Goal: Information Seeking & Learning: Learn about a topic

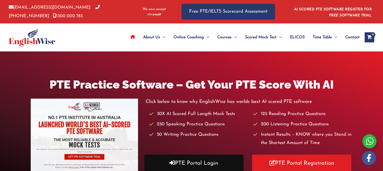
drag, startPoint x: 208, startPoint y: 160, endPoint x: 186, endPoint y: 160, distance: 22.2
click at [186, 160] on link "PTE Portal Login" at bounding box center [193, 162] width 99 height 17
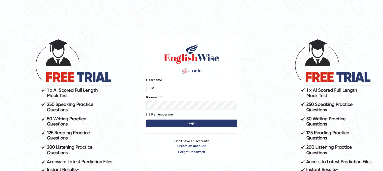
type input "Gayathiri"
click at [190, 120] on button "Login" at bounding box center [191, 123] width 91 height 8
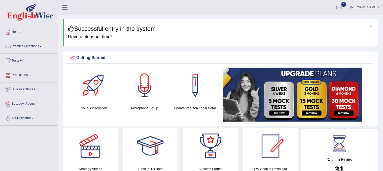
click at [40, 47] on link "Practice Questions" at bounding box center [28, 45] width 57 height 13
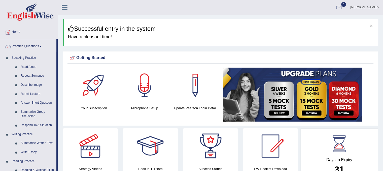
drag, startPoint x: 57, startPoint y: 51, endPoint x: 58, endPoint y: 85, distance: 34.3
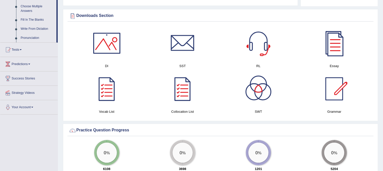
scroll to position [281, 0]
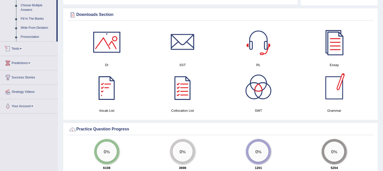
click at [14, 50] on link "Tests" at bounding box center [28, 48] width 57 height 13
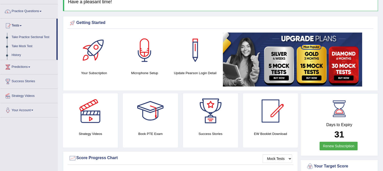
scroll to position [0, 0]
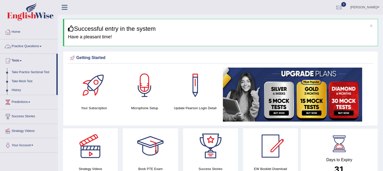
click at [38, 45] on link "Practice Questions" at bounding box center [28, 45] width 57 height 13
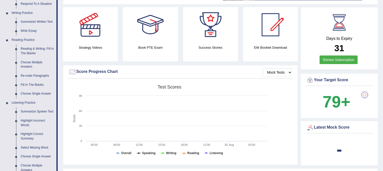
scroll to position [126, 0]
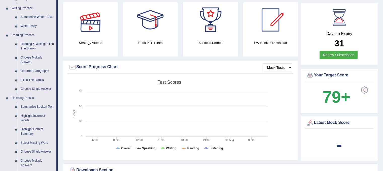
click at [38, 106] on link "Summarize Spoken Text" at bounding box center [37, 106] width 38 height 9
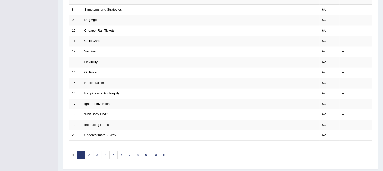
scroll to position [161, 0]
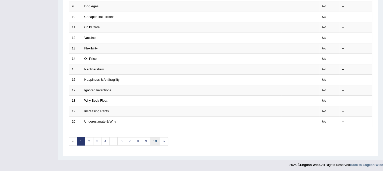
click at [156, 140] on link "10" at bounding box center [155, 141] width 10 height 8
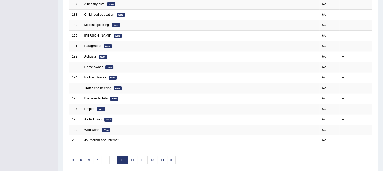
scroll to position [161, 0]
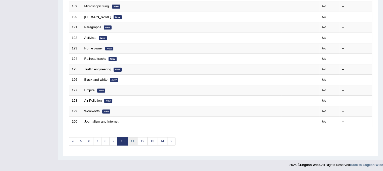
click at [133, 139] on link "11" at bounding box center [133, 141] width 10 height 8
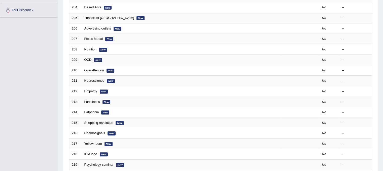
scroll to position [110, 0]
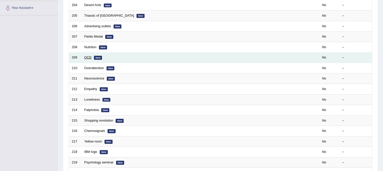
click at [87, 56] on link "OCD" at bounding box center [87, 57] width 7 height 4
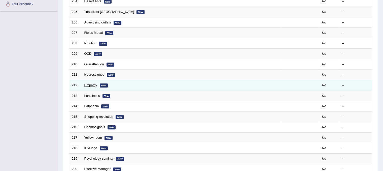
click at [91, 83] on link "Empathy" at bounding box center [90, 85] width 13 height 4
click at [91, 84] on link "Empathy" at bounding box center [90, 85] width 13 height 4
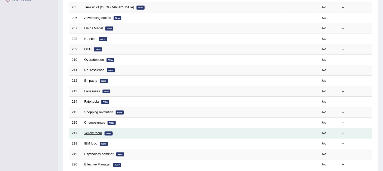
scroll to position [114, 0]
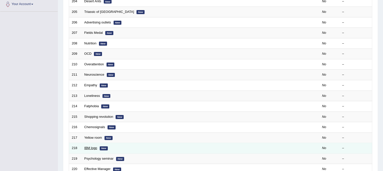
click at [89, 146] on link "IBM logo" at bounding box center [90, 148] width 13 height 4
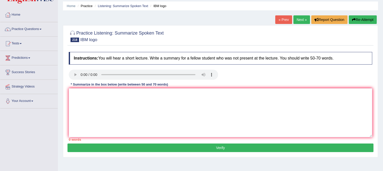
scroll to position [17, 0]
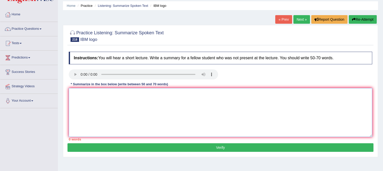
drag, startPoint x: 162, startPoint y: 105, endPoint x: 121, endPoint y: 79, distance: 48.8
click at [121, 79] on div "Instructions: You will hear a short lecture. Write a summary for a fellow stude…" at bounding box center [221, 96] width 306 height 94
click at [134, 128] on textarea at bounding box center [221, 112] width 304 height 49
paste textarea "The speaker provided a comprehensive overview of [main topic], highlighting sev…"
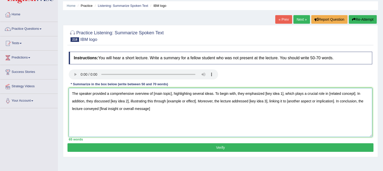
click at [171, 94] on textarea "The speaker provided a comprehensive overview of [main topic], highlighting sev…" at bounding box center [221, 112] width 304 height 49
click at [154, 93] on textarea "The speaker provided a comprehensive overview of , highlighting several ideas. …" at bounding box center [221, 112] width 304 height 49
click at [234, 90] on textarea "The speaker provided a comprehensive overview of famous study done by colleauge…" at bounding box center [221, 112] width 304 height 49
click at [316, 93] on textarea "The speaker provided a comprehensive overview of famous study done by colleauge…" at bounding box center [221, 112] width 304 height 49
click at [297, 92] on textarea "The speaker provided a comprehensive overview of famous study done by colleauge…" at bounding box center [221, 112] width 304 height 49
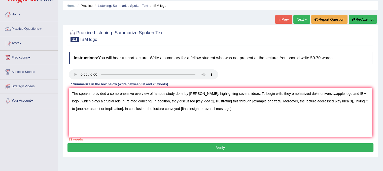
click at [324, 93] on textarea "The speaker provided a comprehensive overview of famous study done by colleauge…" at bounding box center [221, 112] width 304 height 49
click at [323, 94] on textarea "The speaker provided a comprehensive overview of famous study done by colleauge…" at bounding box center [221, 112] width 304 height 49
click at [142, 100] on textarea "The speaker provided a comprehensive overview of famous study done by colleauge…" at bounding box center [221, 112] width 304 height 49
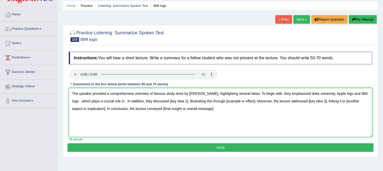
click at [325, 92] on textarea "The speaker provided a comprehensive overview of famous study done by colleauge…" at bounding box center [221, 112] width 304 height 49
click at [299, 92] on textarea "The speaker provided a comprehensive overview of famous study done by colleauge…" at bounding box center [221, 112] width 304 height 49
click at [309, 94] on textarea "The speaker provided a comprehensive overview of famous study done by colleauge…" at bounding box center [221, 112] width 304 height 49
click at [115, 100] on textarea "The speaker provided a comprehensive overview of famous study done by colleauge…" at bounding box center [221, 112] width 304 height 49
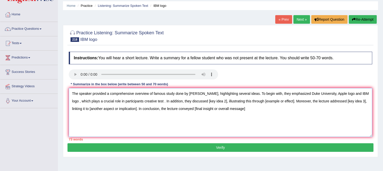
click at [218, 100] on textarea "The speaker provided a comprehensive overview of famous study done by colleauge…" at bounding box center [221, 112] width 304 height 49
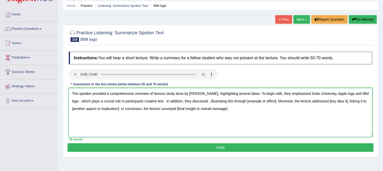
click at [153, 100] on textarea "The speaker provided a comprehensive overview of famous study done by colleauge…" at bounding box center [221, 112] width 304 height 49
click at [156, 102] on textarea "The speaker provided a comprehensive overview of famous study done by colleauge…" at bounding box center [221, 112] width 304 height 49
click at [175, 100] on textarea "The speaker provided a comprehensive overview of famous study done by colleauge…" at bounding box center [221, 112] width 304 height 49
click at [323, 93] on textarea "The speaker provided a comprehensive overview of famous study done by colleauge…" at bounding box center [221, 112] width 304 height 49
click at [257, 102] on textarea "The speaker provided a comprehensive overview of famous study done by colleauge…" at bounding box center [221, 112] width 304 height 49
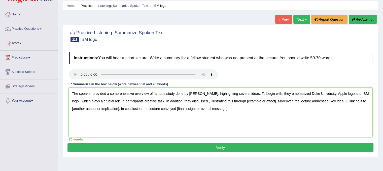
click at [363, 93] on textarea "The speaker provided a comprehensive overview of famous study done by colleauge…" at bounding box center [221, 112] width 304 height 49
click at [154, 100] on textarea "The speaker provided a comprehensive overview of famous study done by colleauge…" at bounding box center [221, 112] width 304 height 49
click at [132, 99] on textarea "The speaker provided a comprehensive overview of famous study done by colleauge…" at bounding box center [221, 112] width 304 height 49
click at [155, 102] on textarea "The speaker provided a comprehensive overview of famous study done by colleauge…" at bounding box center [221, 112] width 304 height 49
click at [200, 100] on textarea "The speaker provided a comprehensive overview of famous study done by colleauge…" at bounding box center [221, 112] width 304 height 49
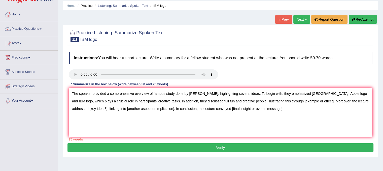
click at [311, 102] on textarea "The speaker provided a comprehensive overview of famous study done by colleauge…" at bounding box center [221, 112] width 304 height 49
click at [107, 108] on textarea "The speaker provided a comprehensive overview of famous study done by colleauge…" at bounding box center [221, 112] width 304 height 49
click at [198, 108] on textarea "The speaker provided a comprehensive overview of famous study done by colleauge…" at bounding box center [221, 112] width 304 height 49
drag, startPoint x: 198, startPoint y: 108, endPoint x: 152, endPoint y: 108, distance: 46.6
click at [152, 108] on textarea "The speaker provided a comprehensive overview of famous study done by colleauge…" at bounding box center [221, 112] width 304 height 49
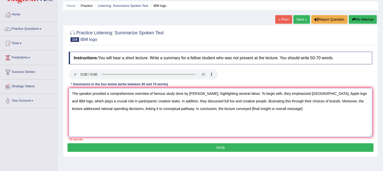
drag, startPoint x: 294, startPoint y: 108, endPoint x: 241, endPoint y: 107, distance: 53.2
click at [241, 107] on textarea "The speaker provided a comprehensive overview of famous study done by colleauge…" at bounding box center [221, 112] width 304 height 49
click at [294, 108] on textarea "The speaker provided a comprehensive overview of famous study done by colleauge…" at bounding box center [221, 112] width 304 height 49
click at [206, 101] on textarea "The speaker provided a comprehensive overview of famous study done by colleauge…" at bounding box center [221, 112] width 304 height 49
drag, startPoint x: 135, startPoint y: 93, endPoint x: 110, endPoint y: 92, distance: 25.5
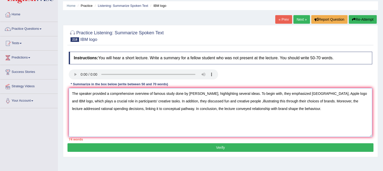
click at [110, 92] on textarea "The speaker provided a comprehensive overview of famous study done by colleauge…" at bounding box center [221, 112] width 304 height 49
drag, startPoint x: 216, startPoint y: 107, endPoint x: 229, endPoint y: 109, distance: 13.2
click at [229, 109] on textarea "The speaker provided an overview of famous study done by colleauge, highlightin…" at bounding box center [221, 112] width 304 height 49
click at [230, 120] on textarea "The speaker provided an overview of famous study done by colleauge, highlightin…" at bounding box center [221, 112] width 304 height 49
click at [227, 101] on textarea "The speaker provided an overview of famous study done by colleauge, highlightin…" at bounding box center [221, 112] width 304 height 49
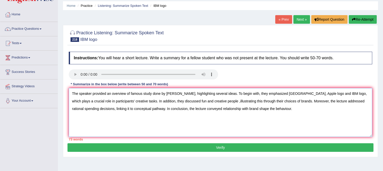
click at [218, 100] on textarea "The speaker provided an overview of famous study done by colleauge, highlightin…" at bounding box center [221, 112] width 304 height 49
click at [217, 101] on textarea "The speaker provided an overview of famous study done by colleauge, highlightin…" at bounding box center [221, 112] width 304 height 49
drag, startPoint x: 262, startPoint y: 100, endPoint x: 254, endPoint y: 99, distance: 8.3
click at [254, 99] on textarea "The speaker provided an overview of famous study done by colleauge, highlightin…" at bounding box center [221, 112] width 304 height 49
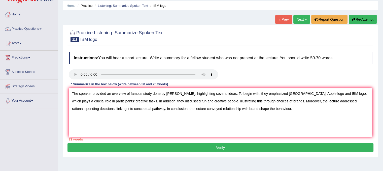
click at [231, 108] on textarea "The speaker provided an overview of famous study done by colleauge, highlightin…" at bounding box center [221, 112] width 304 height 49
click at [243, 108] on textarea "The speaker provided an overview of famous study done by colleauge, highlightin…" at bounding box center [221, 112] width 304 height 49
drag, startPoint x: 142, startPoint y: 92, endPoint x: 130, endPoint y: 92, distance: 11.9
click at [130, 92] on textarea "The speaker provided an overview of famous study done by colleauge, highlightin…" at bounding box center [221, 112] width 304 height 49
click at [170, 93] on textarea "The speaker provided an overview of study done by colleauge, highlighting sever…" at bounding box center [221, 112] width 304 height 49
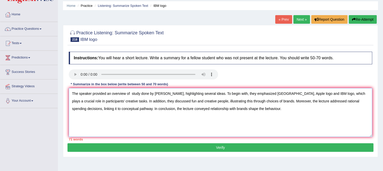
click at [100, 101] on textarea "The speaker provided an overview of study done by colleauges, highlighting seve…" at bounding box center [221, 112] width 304 height 49
drag, startPoint x: 102, startPoint y: 100, endPoint x: 82, endPoint y: 100, distance: 19.9
click at [82, 100] on textarea "The speaker provided an overview of study done by colleauges, highlighting seve…" at bounding box center [221, 112] width 304 height 49
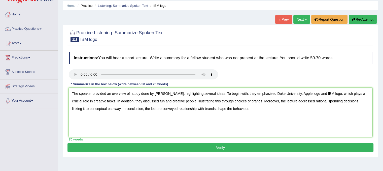
type textarea "The speaker provided an overview of study done by colleauges, highlighting seve…"
click at [232, 146] on button "Verify" at bounding box center [221, 147] width 306 height 9
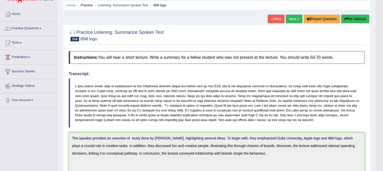
scroll to position [0, 0]
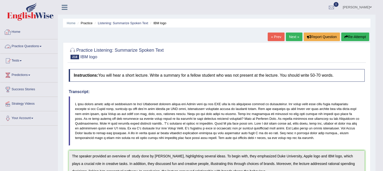
click at [42, 46] on span at bounding box center [41, 46] width 2 height 1
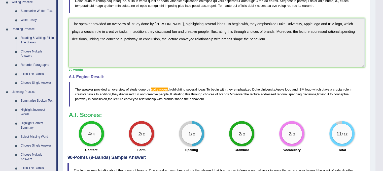
scroll to position [132, 0]
click at [25, 109] on link "Highlight Incorrect Words" at bounding box center [37, 111] width 38 height 13
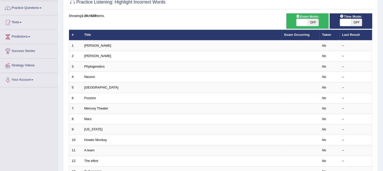
scroll to position [39, 0]
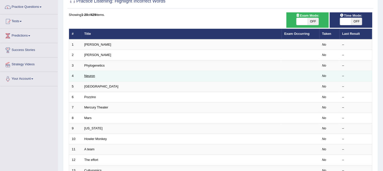
click at [88, 75] on link "Neuron" at bounding box center [89, 76] width 11 height 4
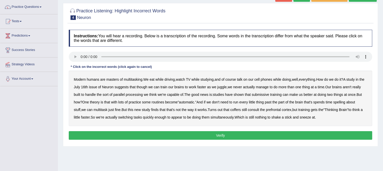
scroll to position [40, 0]
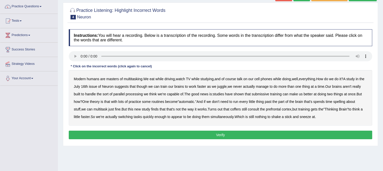
click at [147, 85] on b "though" at bounding box center [142, 86] width 11 height 4
click at [227, 86] on b "juggle" at bounding box center [221, 86] width 9 height 4
click at [227, 87] on b "juggle" at bounding box center [221, 86] width 9 height 4
click at [269, 93] on b "submissive" at bounding box center [260, 94] width 17 height 4
click at [241, 108] on b "coffers" at bounding box center [235, 109] width 11 height 4
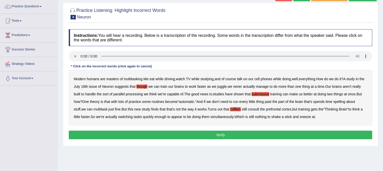
click at [281, 133] on button "Verify" at bounding box center [221, 135] width 304 height 9
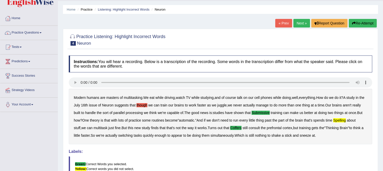
scroll to position [13, 0]
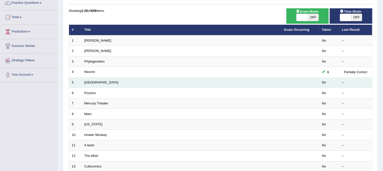
scroll to position [39, 0]
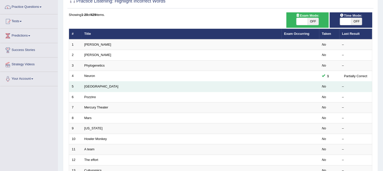
click at [91, 82] on td "[GEOGRAPHIC_DATA]" at bounding box center [182, 86] width 200 height 11
click at [94, 86] on link "[GEOGRAPHIC_DATA]" at bounding box center [101, 86] width 34 height 4
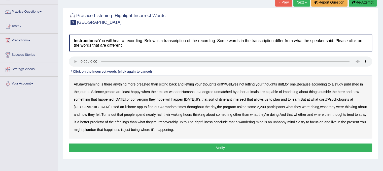
scroll to position [36, 0]
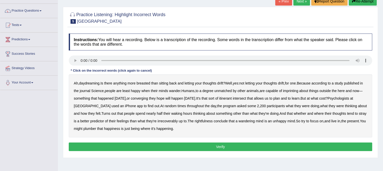
click at [146, 81] on b "breasted" at bounding box center [144, 83] width 14 height 4
click at [180, 89] on b "wander" at bounding box center [174, 91] width 11 height 4
click at [148, 97] on b "converging" at bounding box center [139, 98] width 17 height 4
click at [246, 97] on b "intersect" at bounding box center [239, 98] width 13 height 4
click at [165, 121] on b "irrecoverably" at bounding box center [168, 121] width 20 height 4
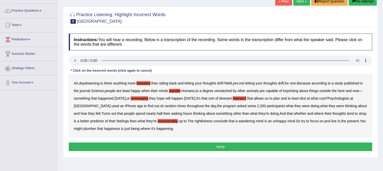
click at [203, 120] on b "rightfulness" at bounding box center [204, 121] width 18 height 4
click at [88, 128] on b "plumber" at bounding box center [89, 128] width 13 height 4
click at [191, 147] on button "Verify" at bounding box center [221, 146] width 304 height 9
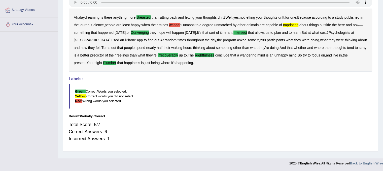
scroll to position [6, 0]
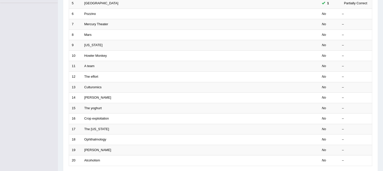
scroll to position [161, 0]
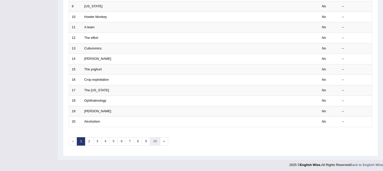
click at [150, 139] on link "10" at bounding box center [155, 141] width 10 height 8
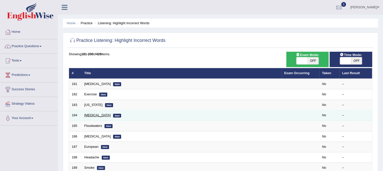
click at [97, 115] on link "[MEDICAL_DATA]" at bounding box center [97, 115] width 26 height 4
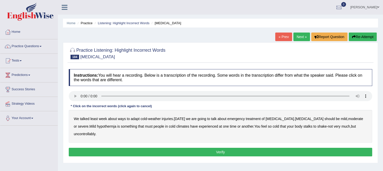
click at [137, 118] on b "adapt" at bounding box center [135, 119] width 9 height 4
click at [325, 118] on b "should" at bounding box center [330, 119] width 10 height 4
click at [145, 125] on b "must" at bounding box center [149, 126] width 8 height 4
click at [304, 126] on b "stalks" at bounding box center [308, 126] width 9 height 4
click at [286, 149] on button "Verify" at bounding box center [221, 152] width 304 height 9
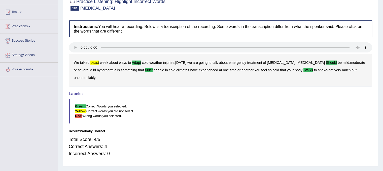
scroll to position [49, 0]
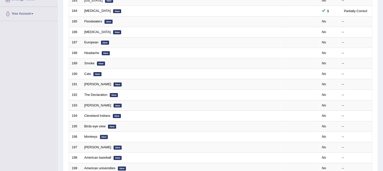
scroll to position [105, 0]
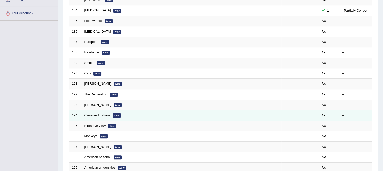
click at [107, 115] on link "Cleveland Indians" at bounding box center [97, 115] width 26 height 4
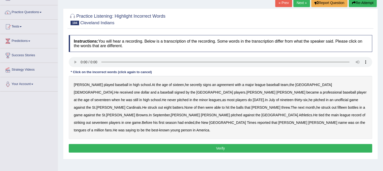
scroll to position [34, 0]
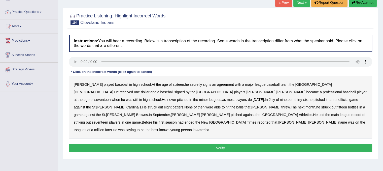
click at [95, 105] on b "St" at bounding box center [93, 107] width 3 height 4
click at [348, 107] on b "bottles" at bounding box center [353, 107] width 10 height 4
click at [95, 105] on b "St" at bounding box center [93, 107] width 3 height 4
click at [222, 144] on button "Verify" at bounding box center [221, 148] width 304 height 9
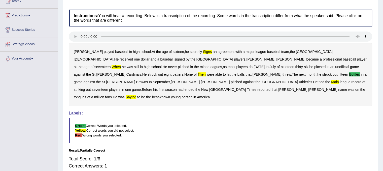
scroll to position [0, 0]
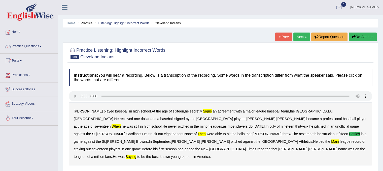
drag, startPoint x: 123, startPoint y: 25, endPoint x: 157, endPoint y: 116, distance: 97.6
click at [157, 116] on div "Home Practice Listening: Highlight Incorrect Words Cleveland Indians « Prev Nex…" at bounding box center [220, 126] width 325 height 252
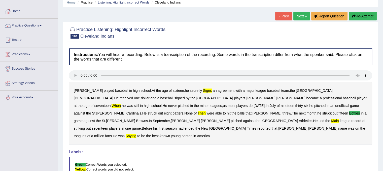
scroll to position [22, 0]
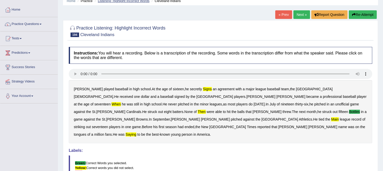
click at [118, 2] on link "Listening: Highlight Incorrect Words" at bounding box center [124, 1] width 52 height 4
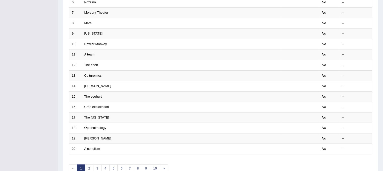
scroll to position [136, 0]
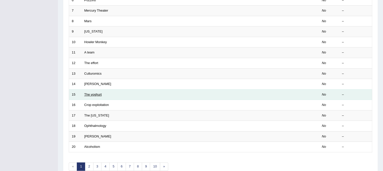
click at [98, 92] on link "The yoghurt" at bounding box center [92, 94] width 17 height 4
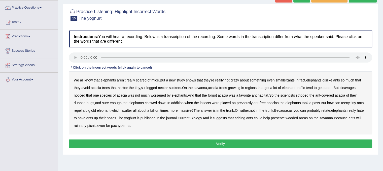
scroll to position [45, 0]
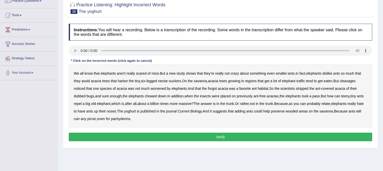
click at [353, 80] on b "cleavages" at bounding box center [348, 81] width 16 height 4
click at [349, 80] on b "cleavages" at bounding box center [348, 81] width 16 height 4
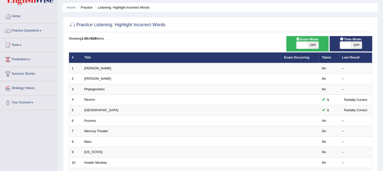
scroll to position [11, 0]
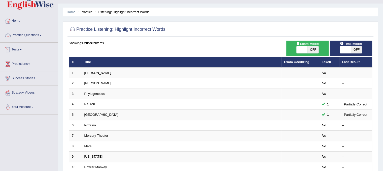
click at [42, 37] on link "Practice Questions" at bounding box center [28, 34] width 57 height 13
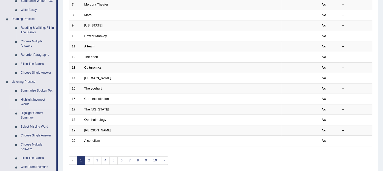
scroll to position [143, 0]
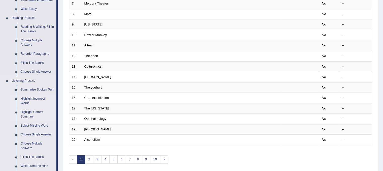
click at [25, 110] on link "Highlight Correct Summary" at bounding box center [37, 114] width 38 height 13
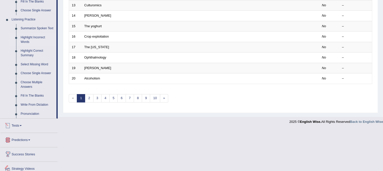
scroll to position [224, 0]
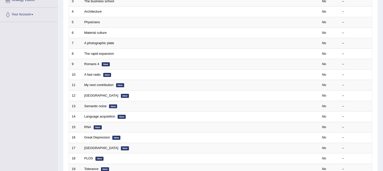
scroll to position [104, 0]
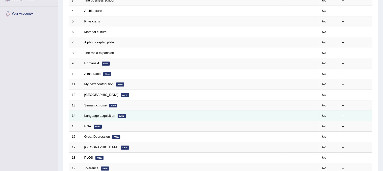
click at [96, 114] on link "Language acquisition" at bounding box center [99, 116] width 31 height 4
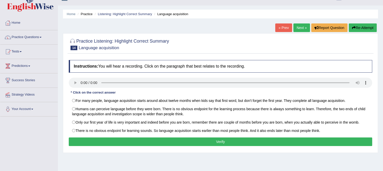
drag, startPoint x: 0, startPoint y: 0, endPoint x: 387, endPoint y: 57, distance: 391.0
click at [383, 57] on html "Toggle navigation Home Practice Questions Speaking Practice Read Aloud Repeat S…" at bounding box center [191, 76] width 383 height 171
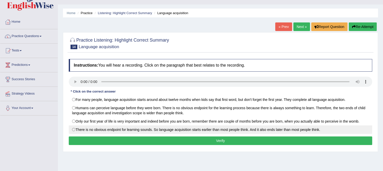
click at [75, 131] on label "There is no obvious endpoint for learning sounds. So language acquisition start…" at bounding box center [221, 129] width 304 height 9
radio input "true"
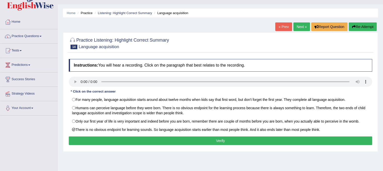
click at [103, 141] on button "Verify" at bounding box center [221, 140] width 304 height 9
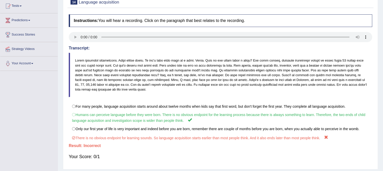
scroll to position [55, 0]
